Goal: Task Accomplishment & Management: Use online tool/utility

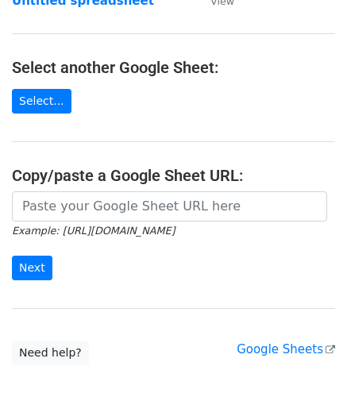
scroll to position [159, 0]
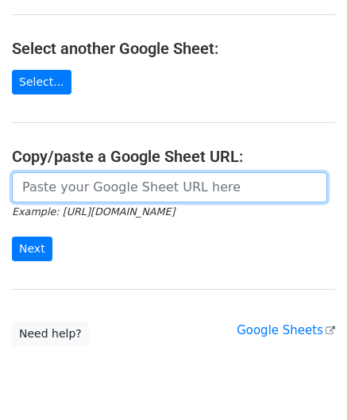
click at [77, 187] on input "url" at bounding box center [169, 187] width 315 height 30
paste input "https://docs.google.com/spreadsheets/d/1eXC-5a11Xh_Fhe9-X9QBJIDYfP_AcGdKKy1qTuO…"
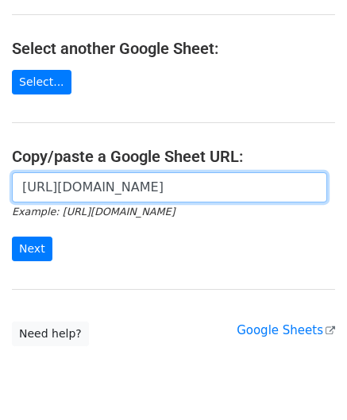
scroll to position [0, 342]
type input "https://docs.google.com/spreadsheets/d/1eXC-5a11Xh_Fhe9-X9QBJIDYfP_AcGdKKy1qTuO…"
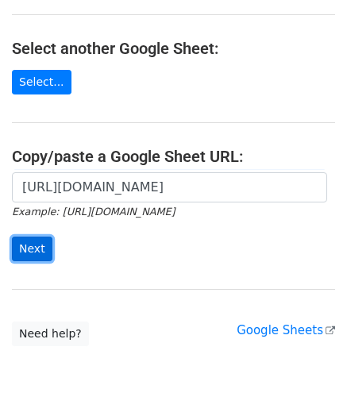
scroll to position [0, 0]
click at [41, 247] on input "Next" at bounding box center [32, 249] width 41 height 25
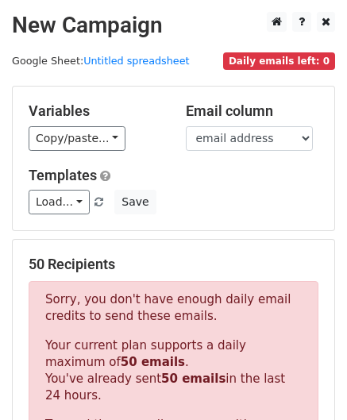
scroll to position [536, 0]
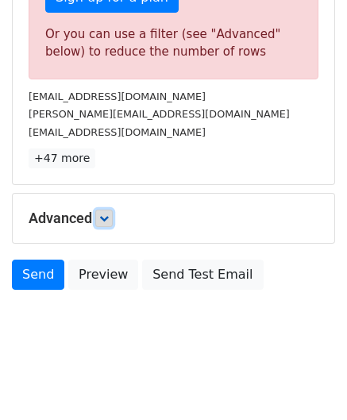
click at [109, 215] on icon at bounding box center [104, 219] width 10 height 10
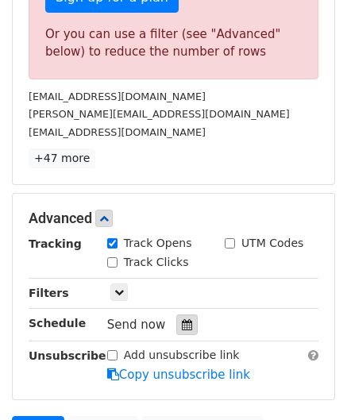
click at [182, 322] on icon at bounding box center [187, 324] width 10 height 11
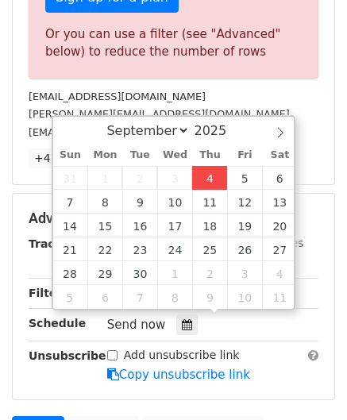
type input "[DATE] 12:00"
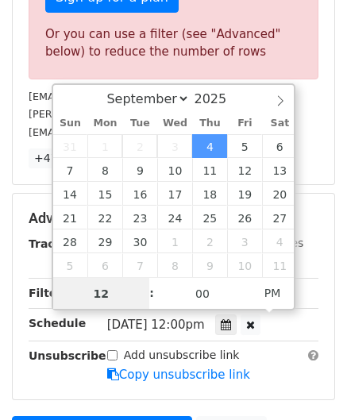
paste input "8"
type input "8"
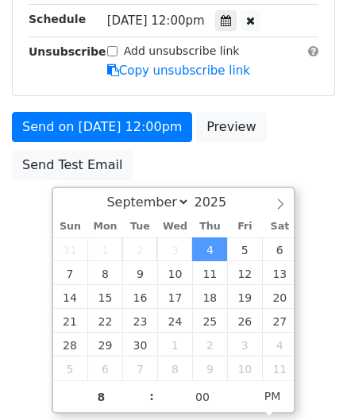
scroll to position [323, 0]
type input "[DATE] 20:00"
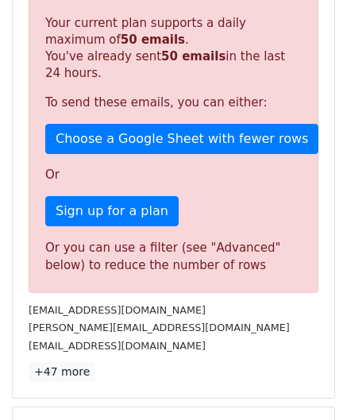
scroll to position [729, 0]
